Goal: Use online tool/utility: Utilize a website feature to perform a specific function

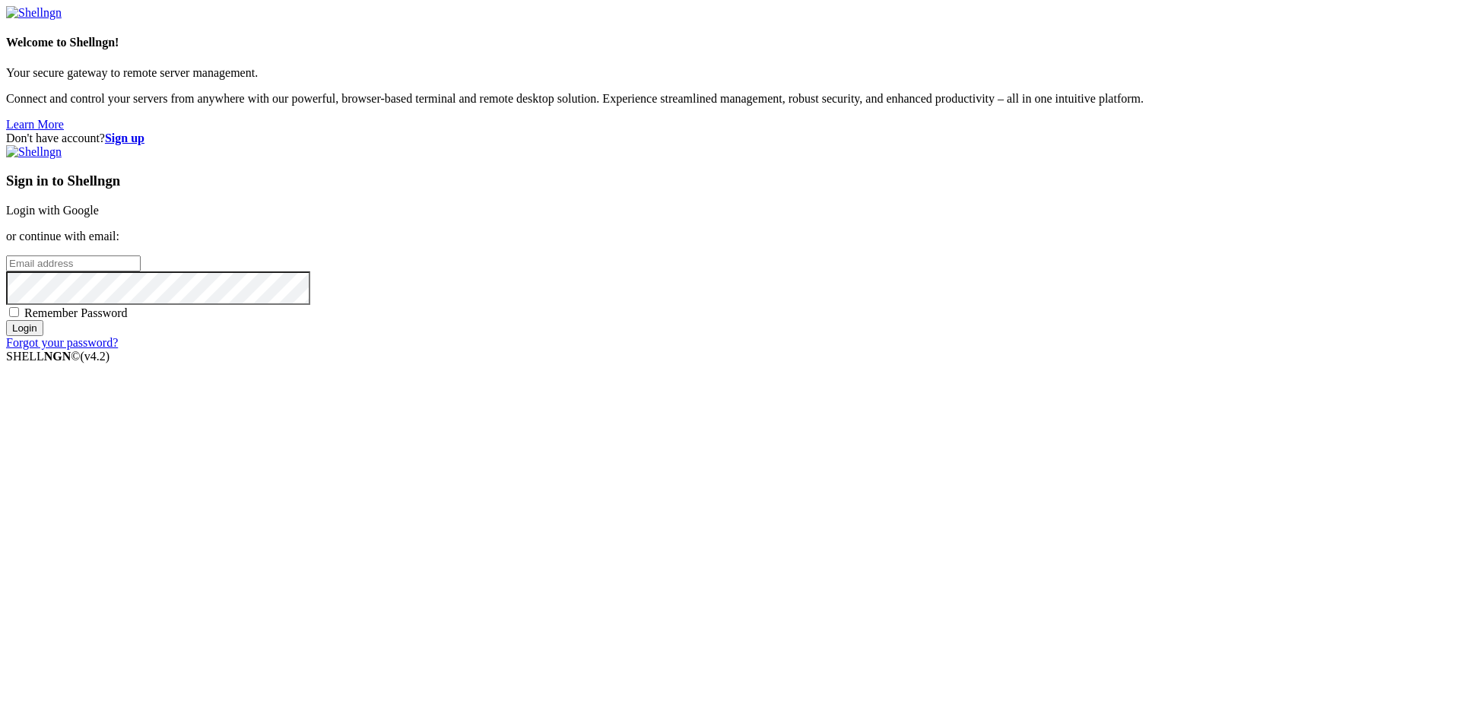
click at [99, 217] on link "Login with Google" at bounding box center [52, 210] width 93 height 13
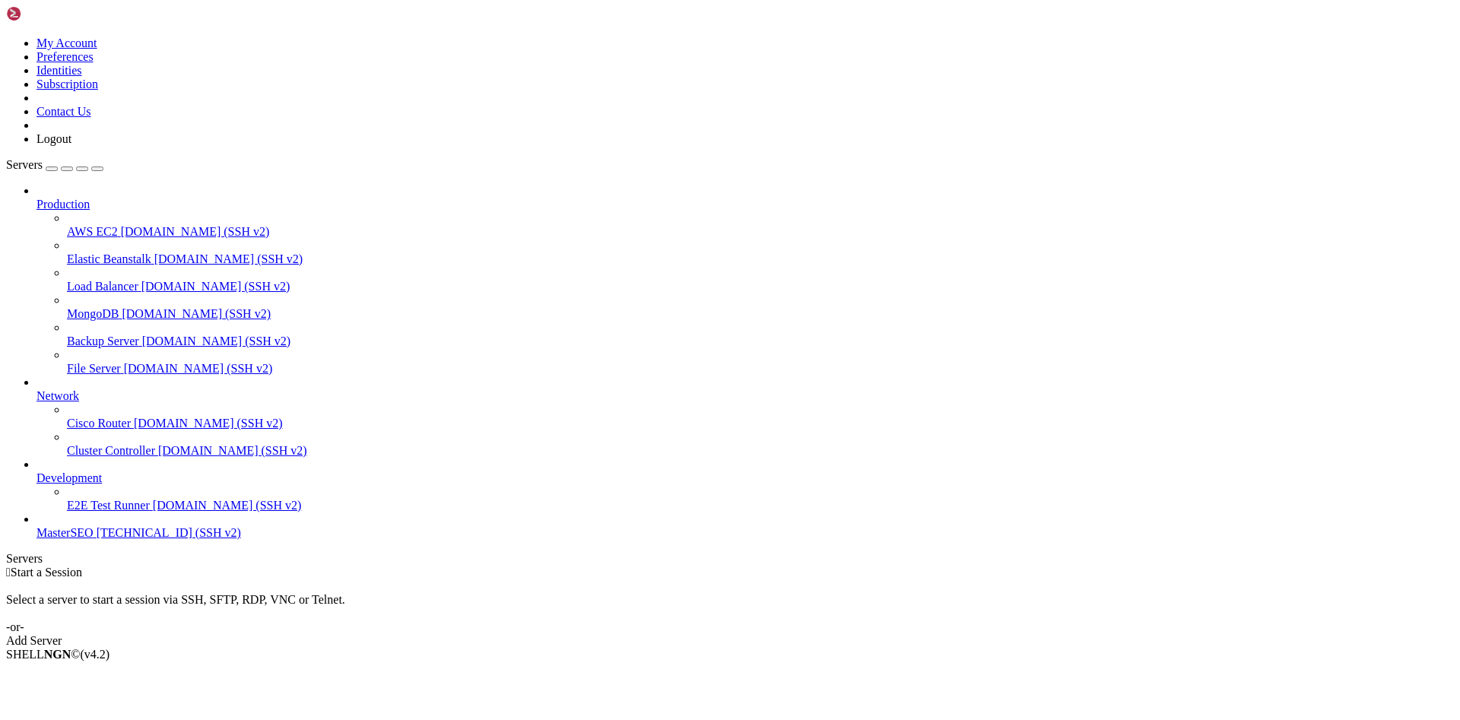
click at [120, 539] on span "[TECHNICAL_ID] (SSH v2)" at bounding box center [169, 532] width 144 height 13
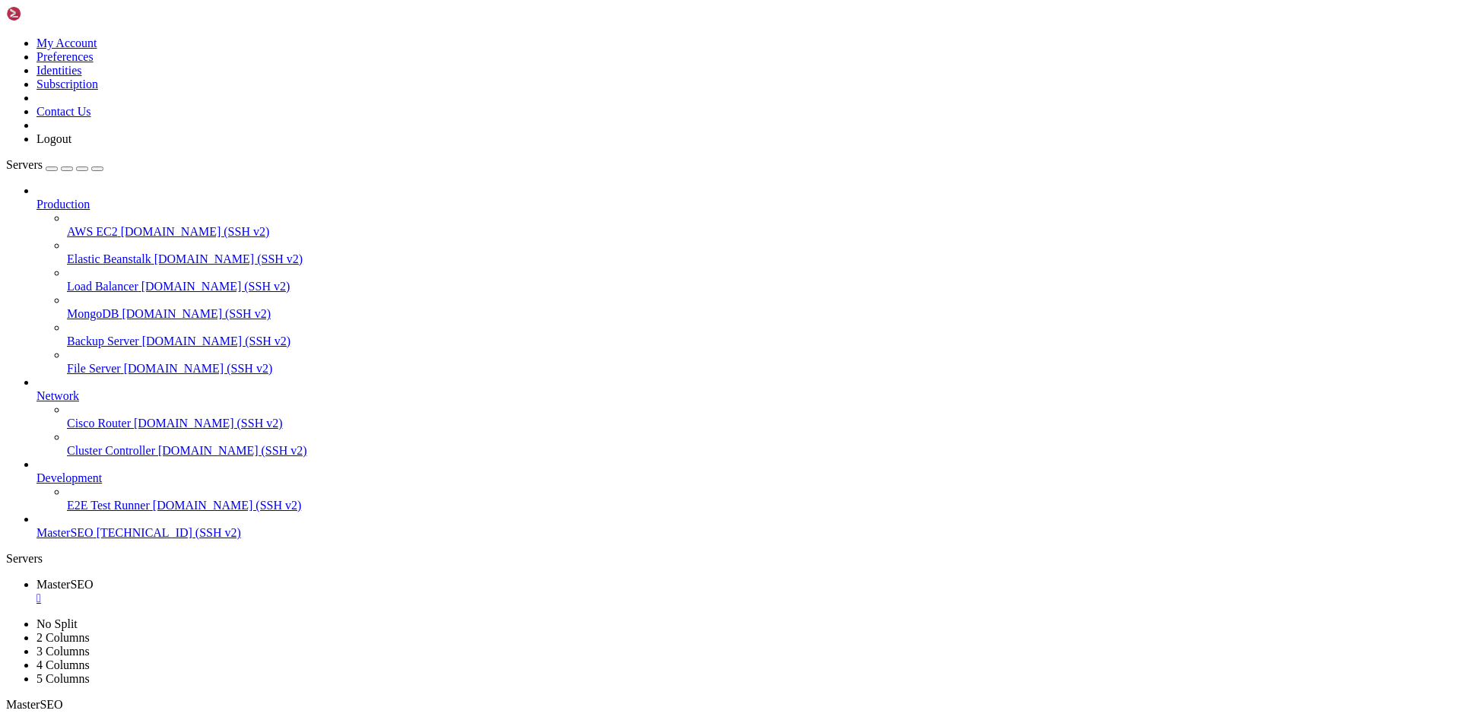
scroll to position [532, 0]
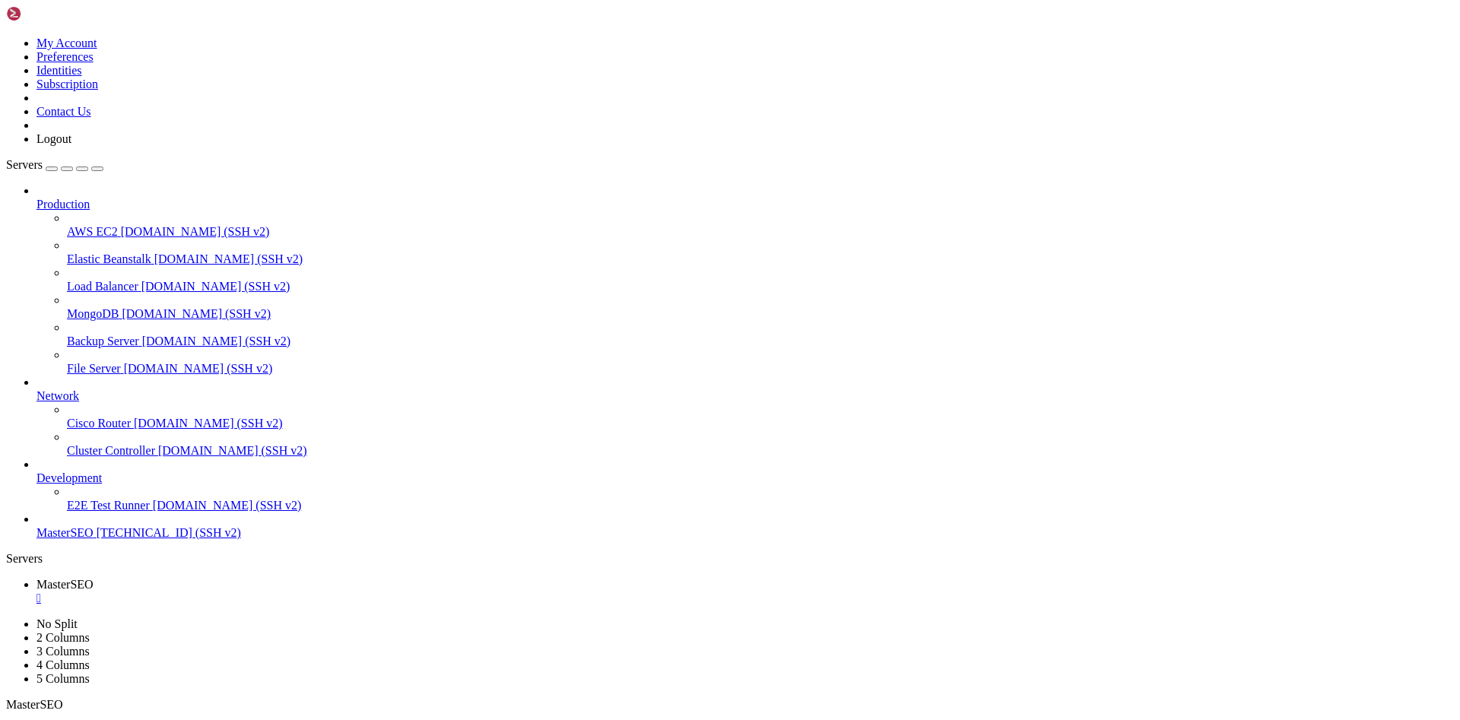
scroll to position [1783, 0]
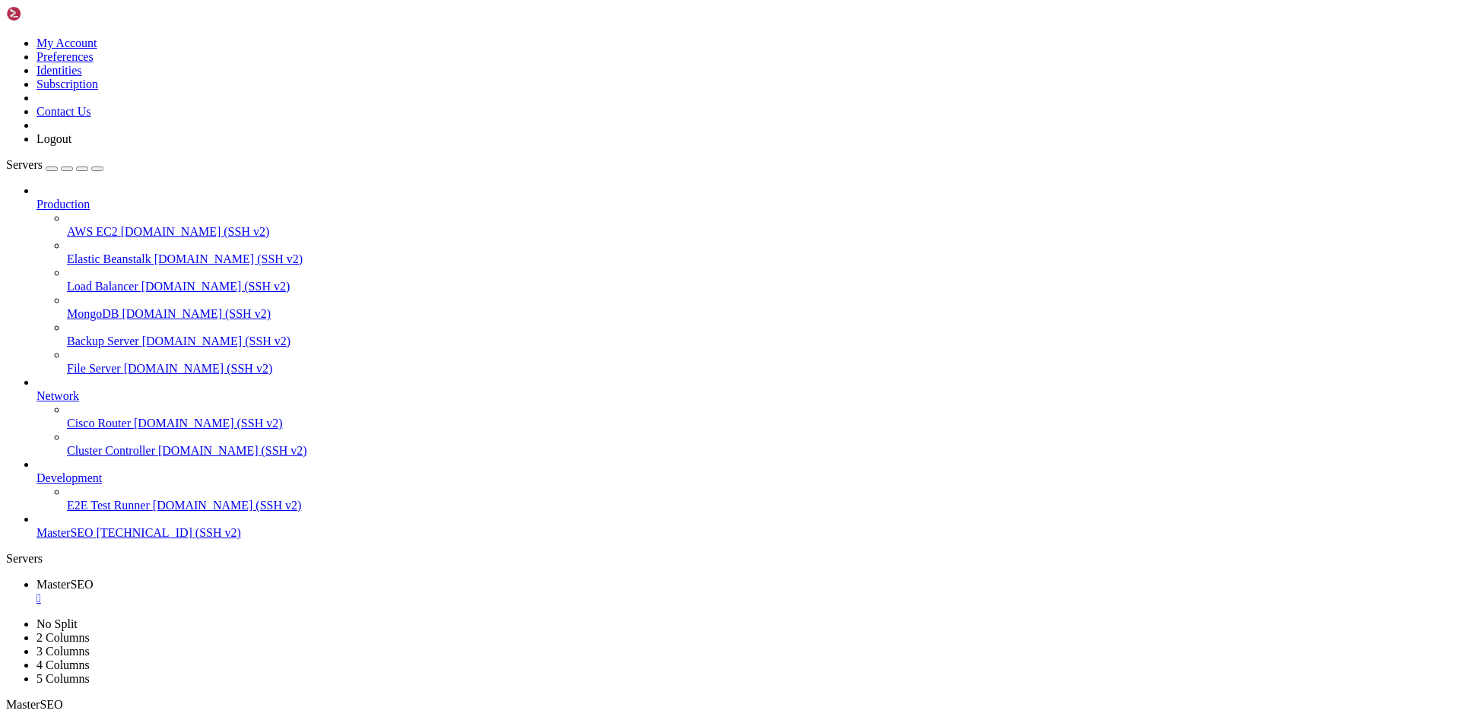
scroll to position [3111, 0]
